Goal: Task Accomplishment & Management: Use online tool/utility

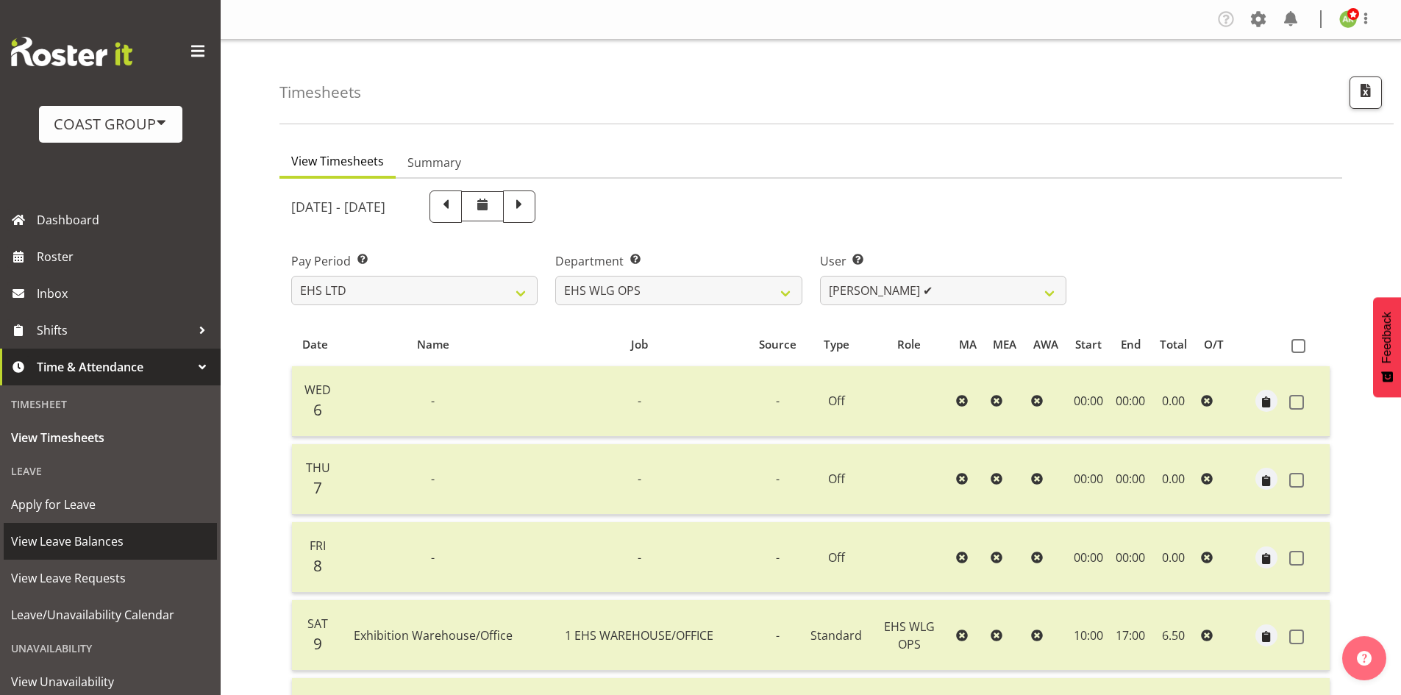
select select "7"
select select "43"
select select "2104"
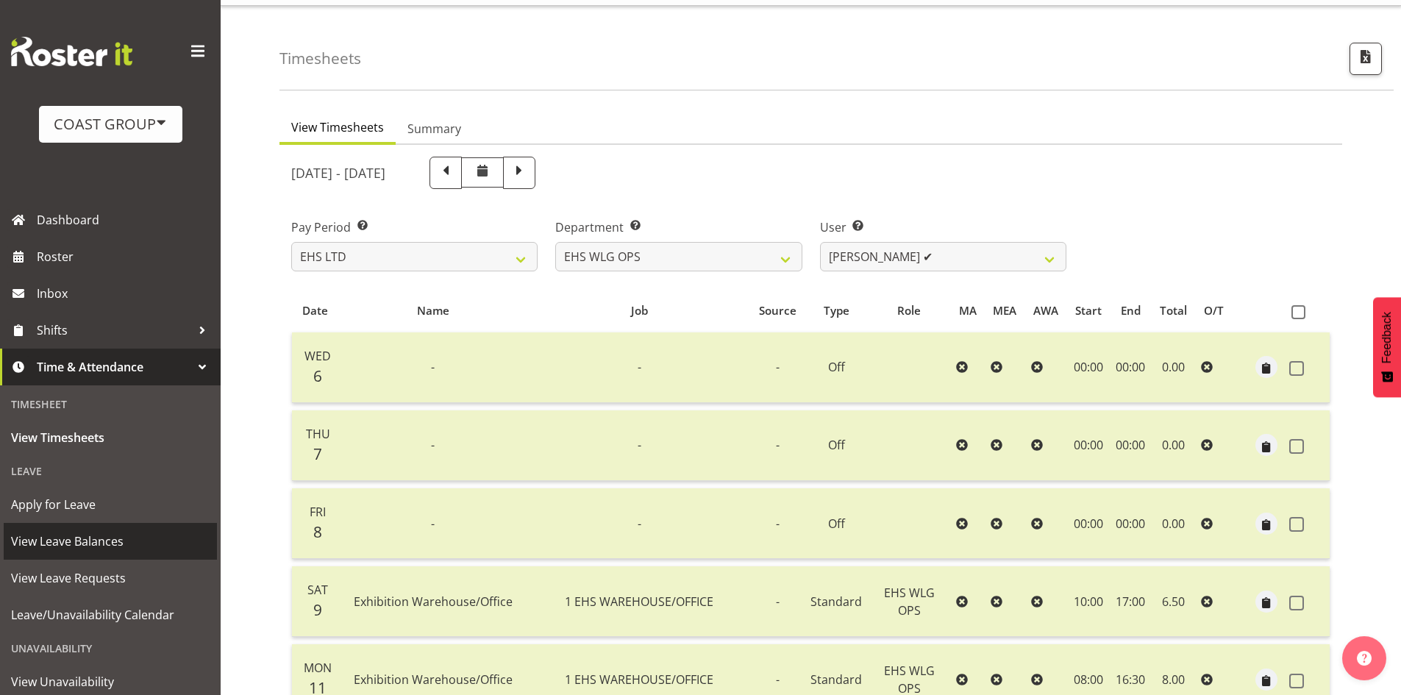
click at [82, 552] on span "View Leave Balances" at bounding box center [110, 541] width 199 height 22
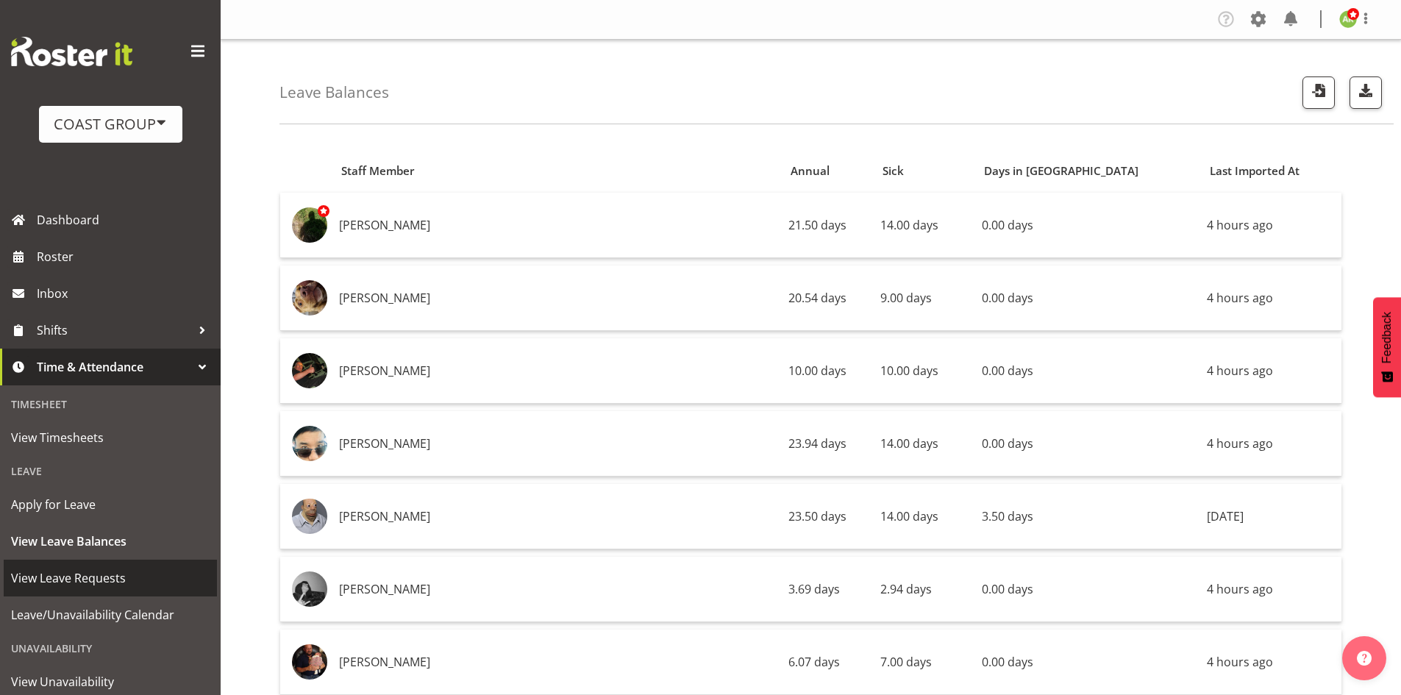
click at [107, 576] on span "View Leave Requests" at bounding box center [110, 578] width 199 height 22
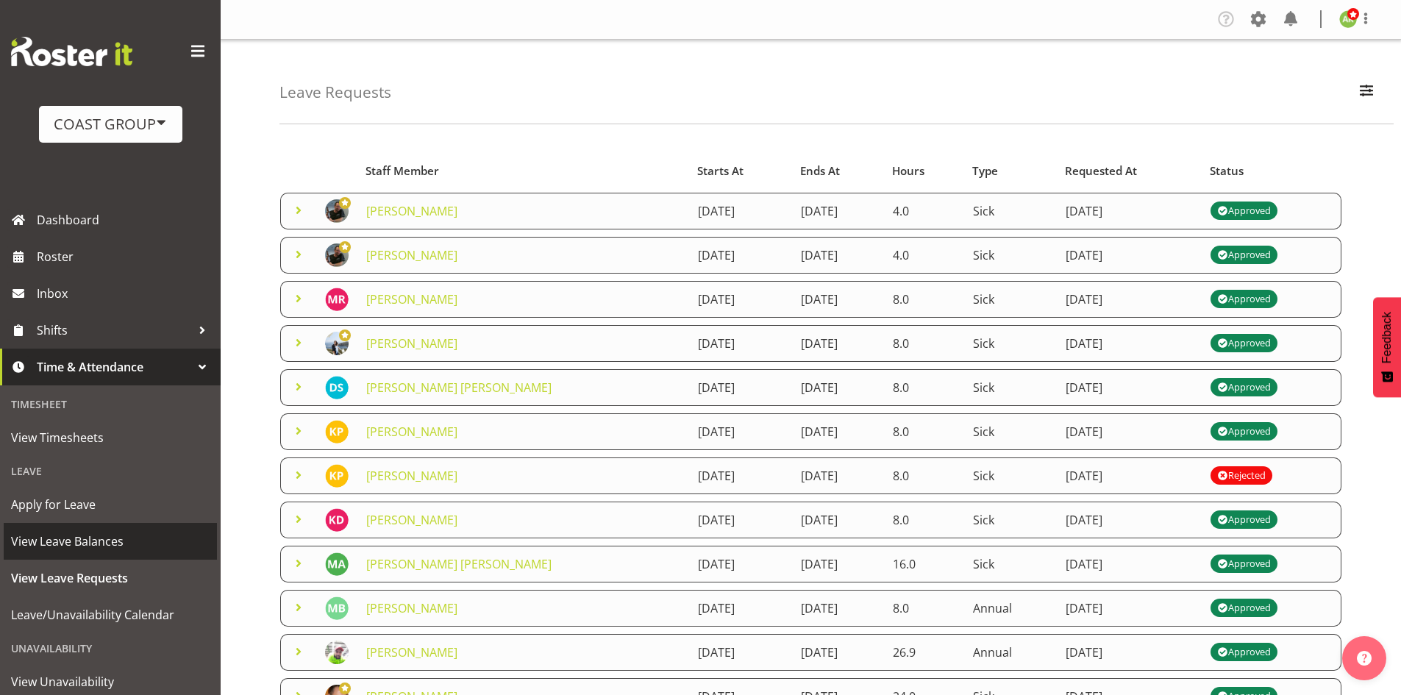
click at [80, 539] on span "View Leave Balances" at bounding box center [110, 541] width 199 height 22
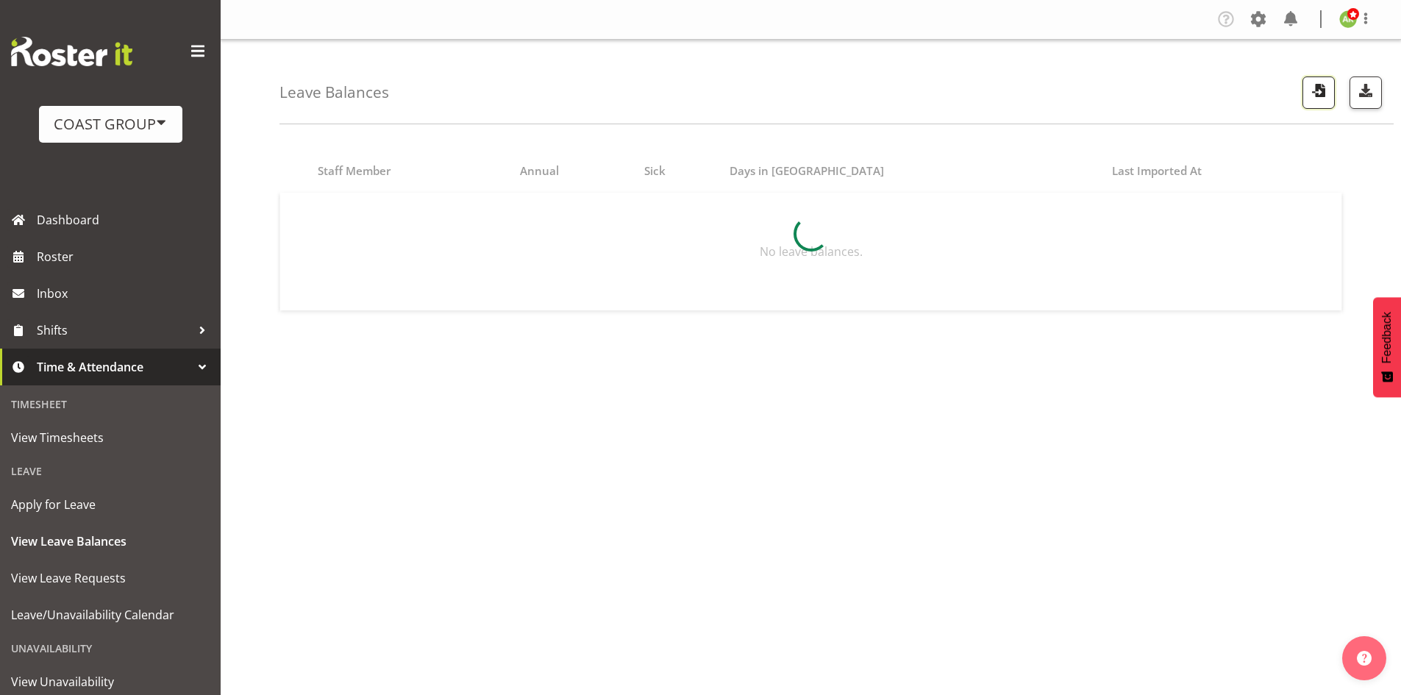
click at [1327, 91] on span "button" at bounding box center [1318, 90] width 19 height 19
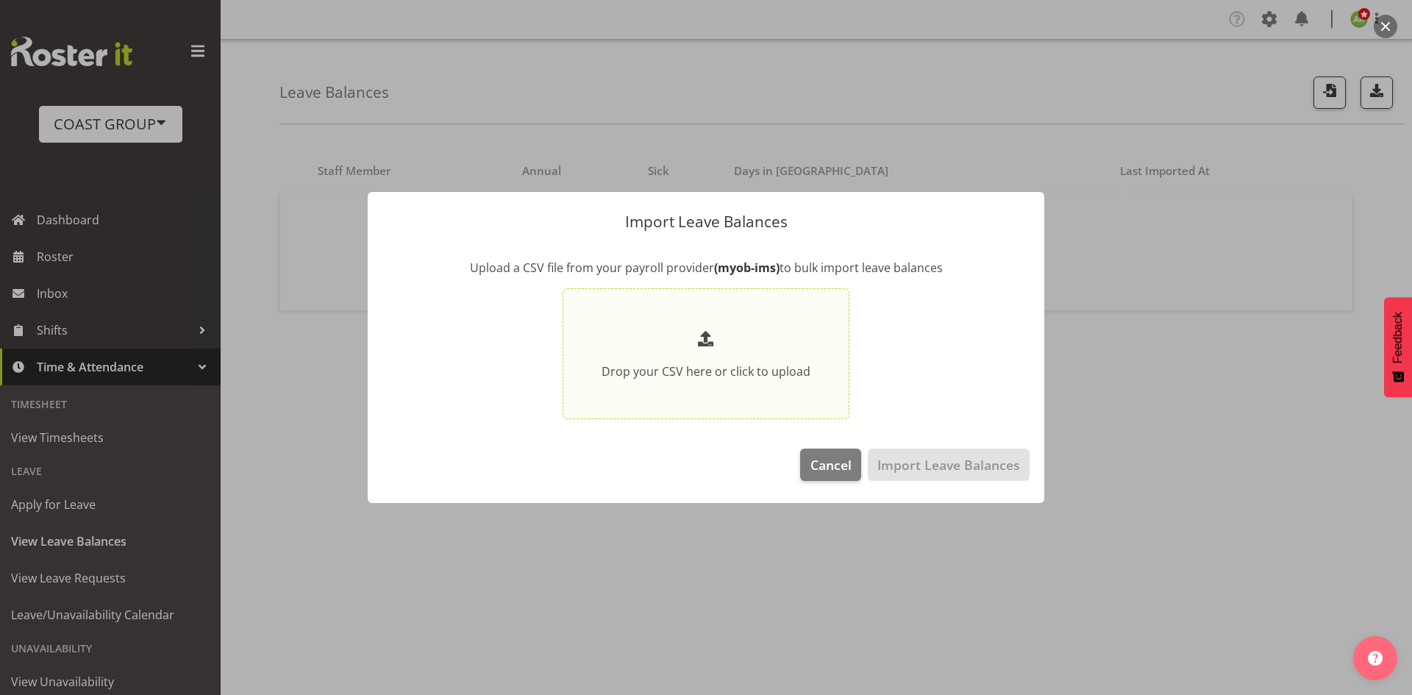
click at [740, 329] on p at bounding box center [706, 339] width 209 height 24
click at [740, 329] on input "Drop your CSV here or click to upload" at bounding box center [706, 354] width 287 height 132
type input "C:\fakepath\Historical_Leave_2025_08_13.csv"
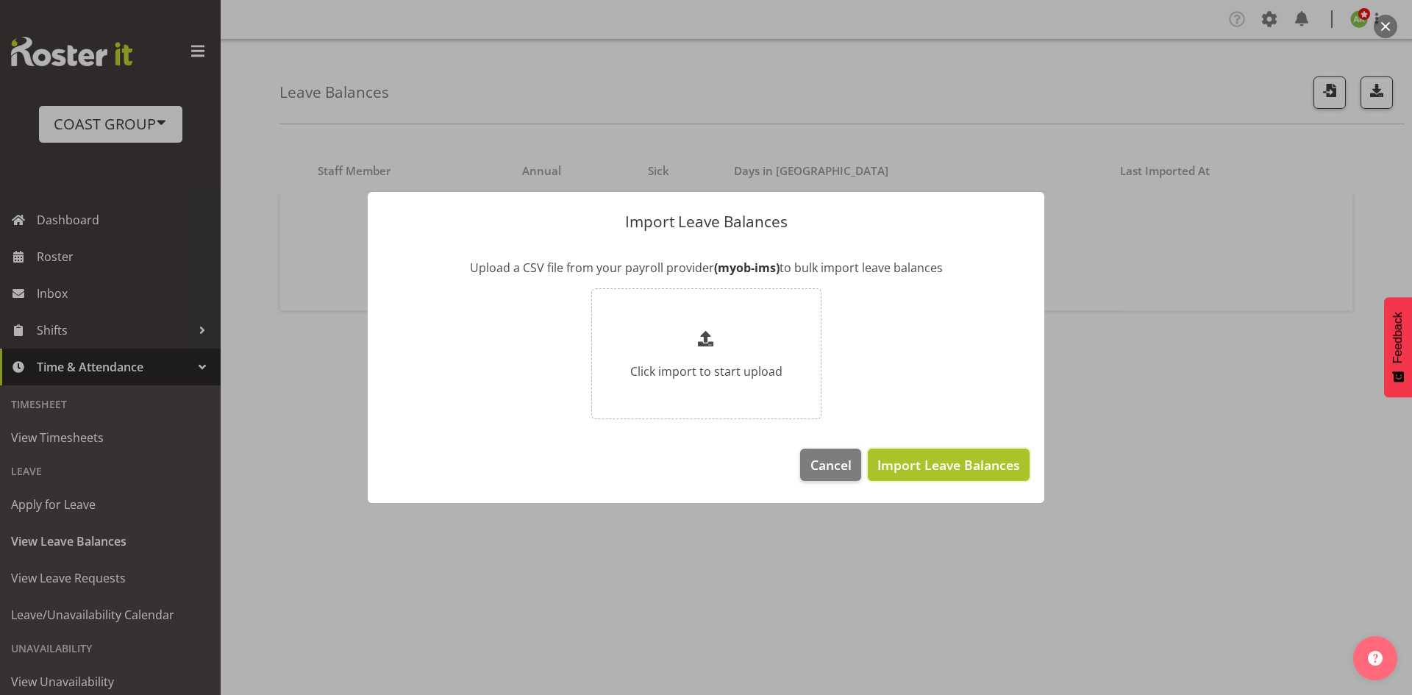
click at [966, 466] on span "Import Leave Balances" at bounding box center [948, 464] width 143 height 19
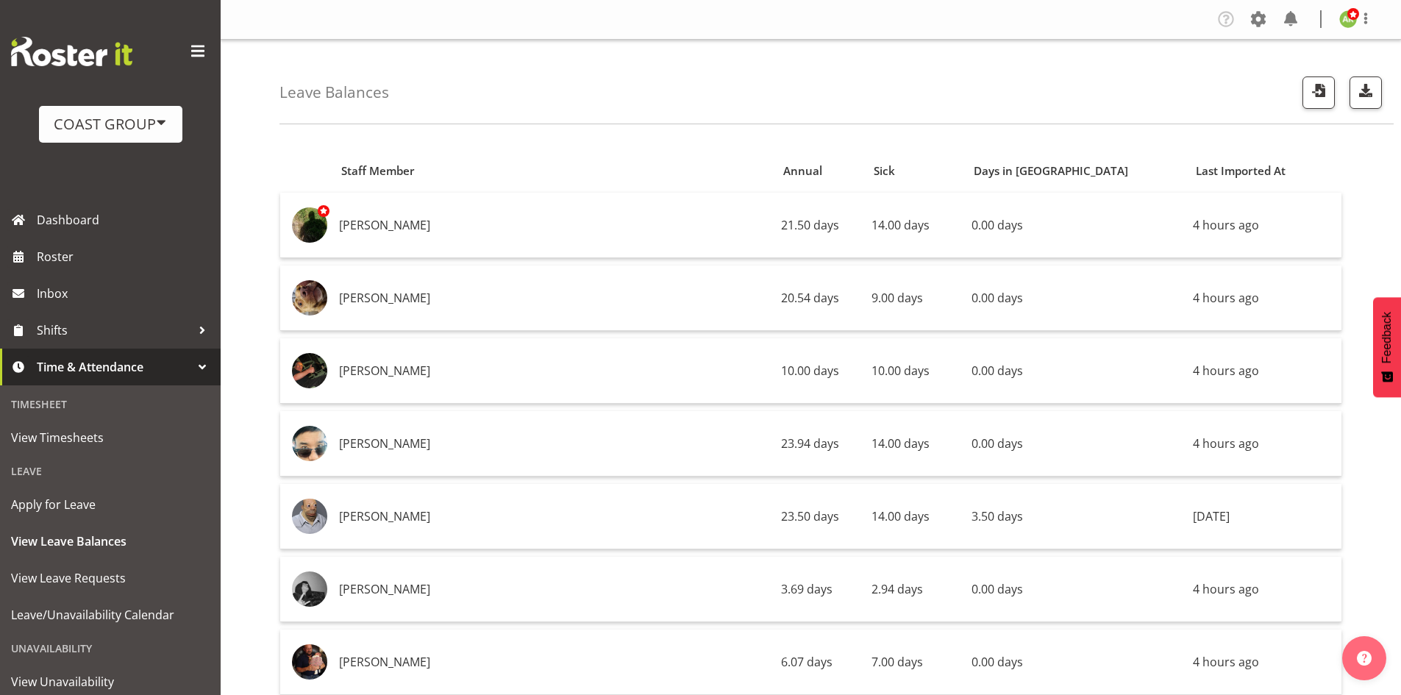
click at [1301, 95] on div at bounding box center [1336, 92] width 91 height 32
click at [1314, 95] on span "button" at bounding box center [1318, 90] width 19 height 19
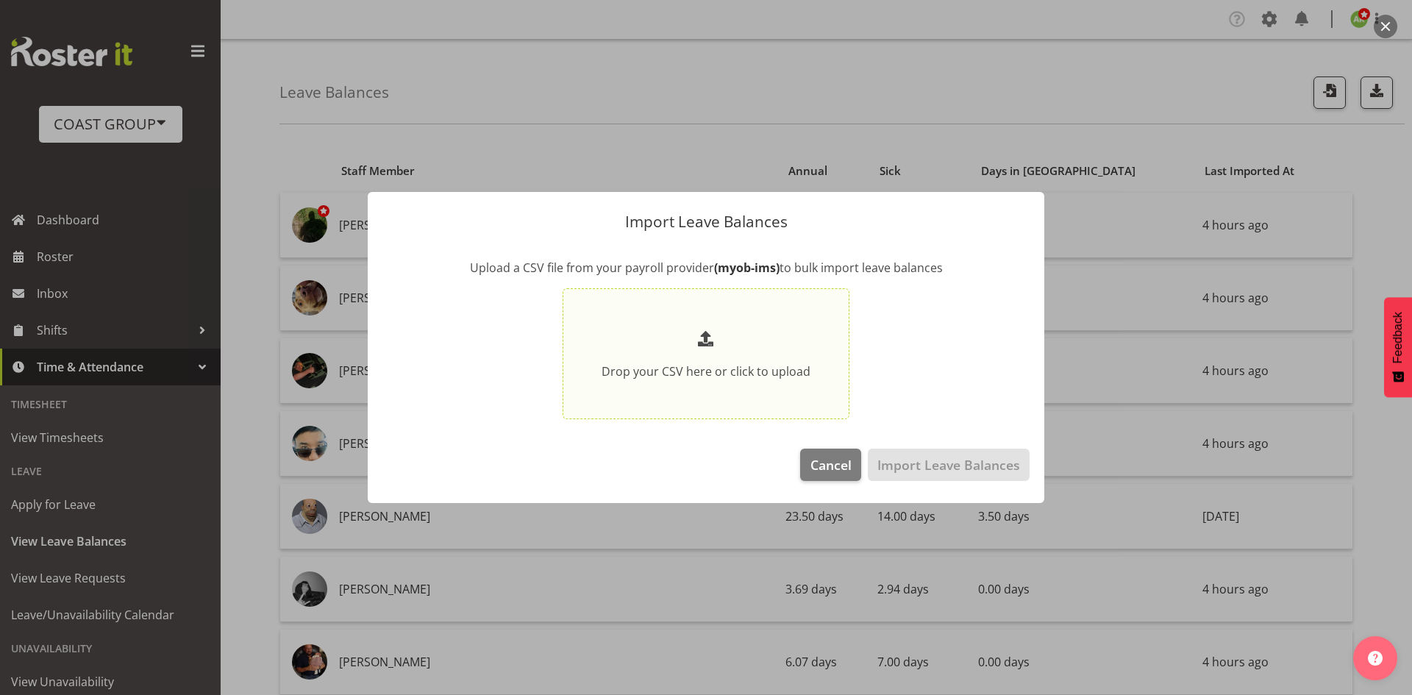
click at [782, 333] on p at bounding box center [706, 339] width 209 height 24
click at [782, 333] on input "Drop your CSV here or click to upload" at bounding box center [706, 354] width 287 height 132
type input "C:\fakepath\Historical_Leave_2025_08_13.csv"
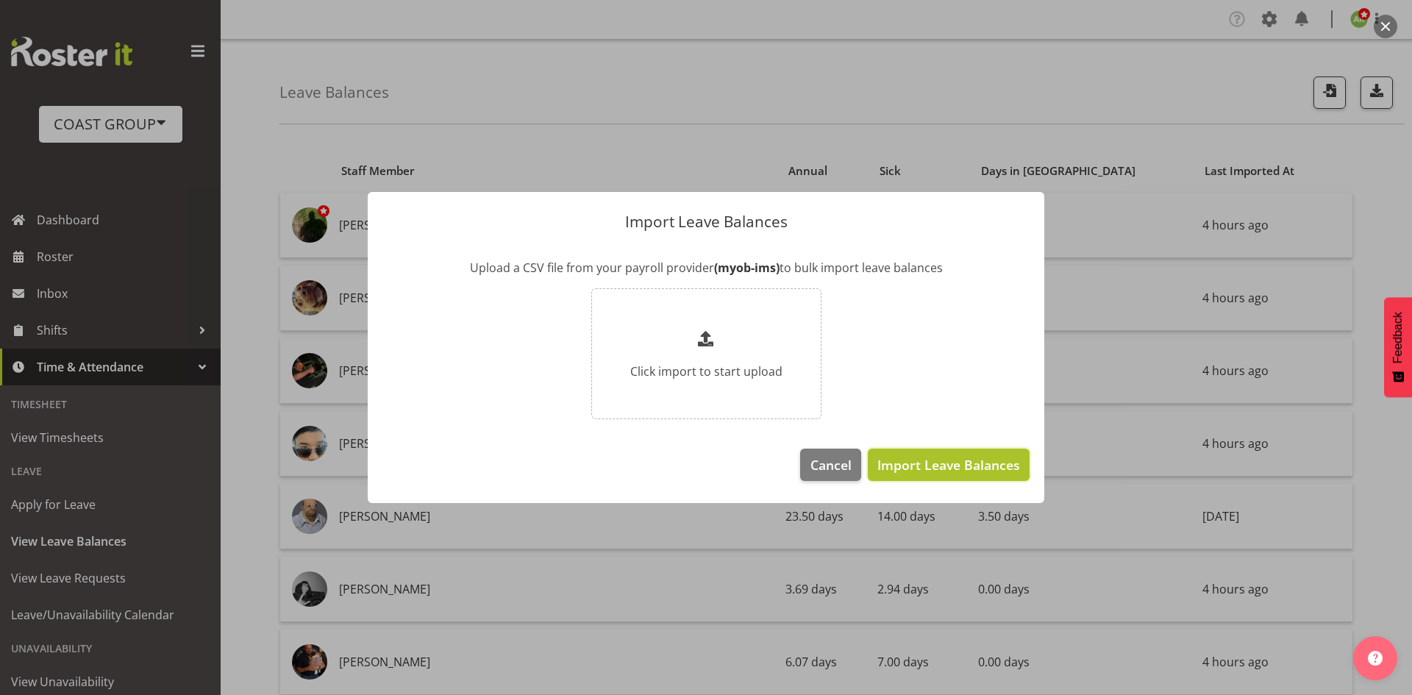
click at [938, 466] on span "Import Leave Balances" at bounding box center [948, 464] width 143 height 19
